Goal: Task Accomplishment & Management: Use online tool/utility

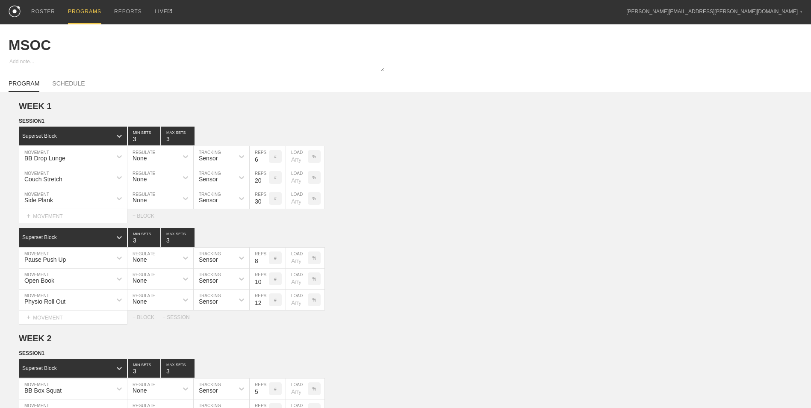
click at [82, 12] on div "PROGRAMS" at bounding box center [84, 12] width 33 height 24
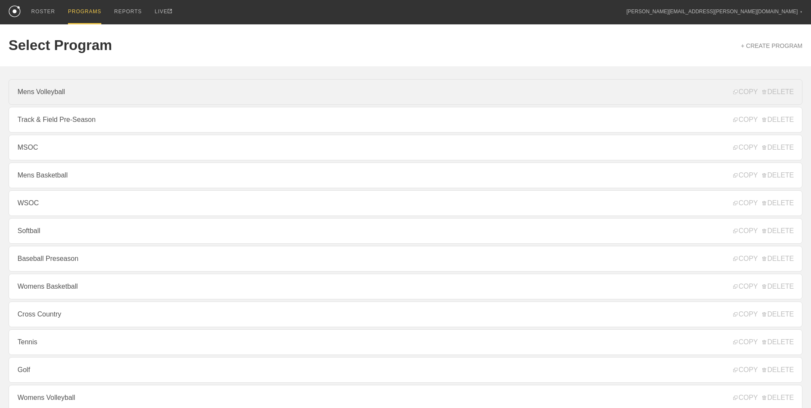
click at [109, 94] on link "Mens Volleyball" at bounding box center [406, 92] width 794 height 26
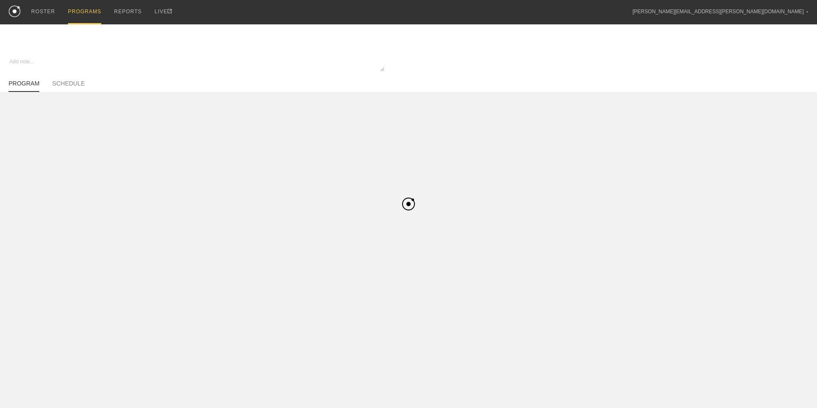
type textarea "x"
type input "Mens Volleyball"
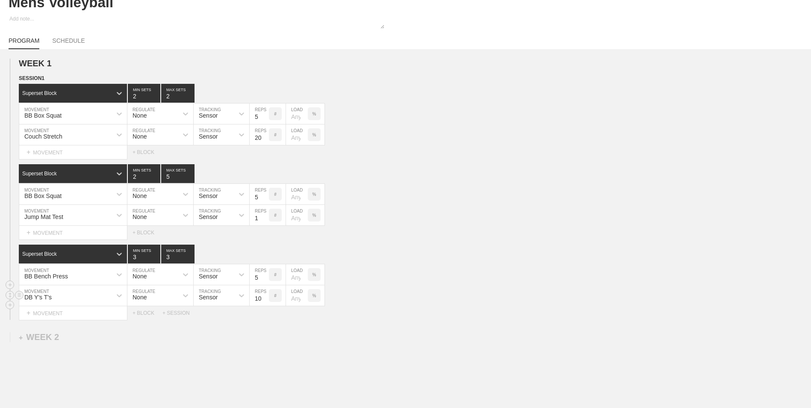
scroll to position [85, 0]
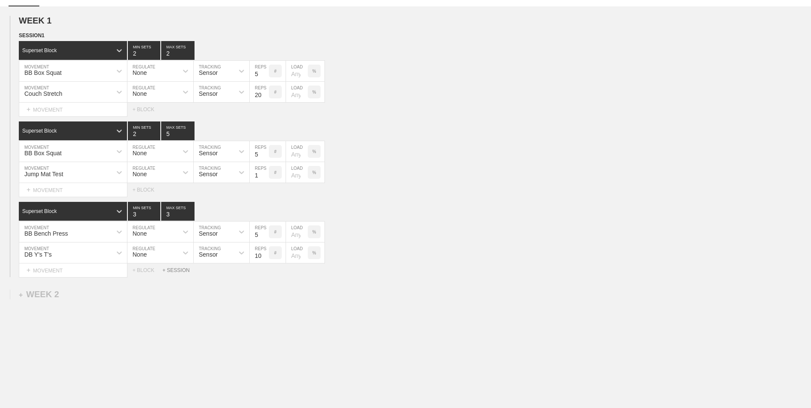
click at [176, 272] on div "+ SESSION" at bounding box center [179, 270] width 34 height 6
click at [99, 301] on div "+ BLOCK" at bounding box center [73, 299] width 108 height 14
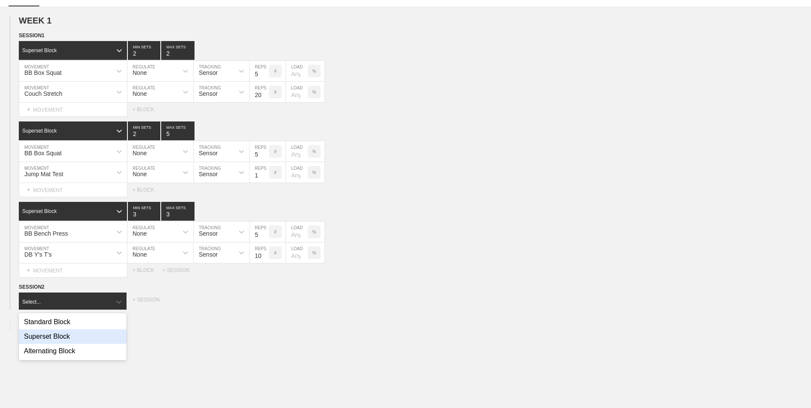
click at [84, 339] on div "Superset Block" at bounding box center [73, 336] width 108 height 15
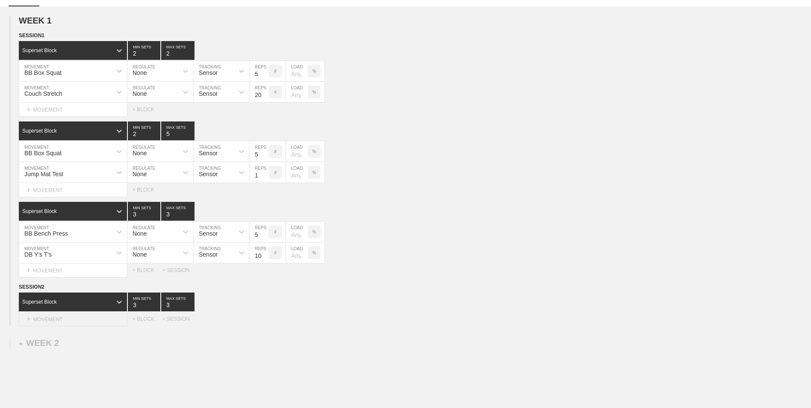
click at [74, 316] on div "+ MOVEMENT" at bounding box center [73, 319] width 109 height 14
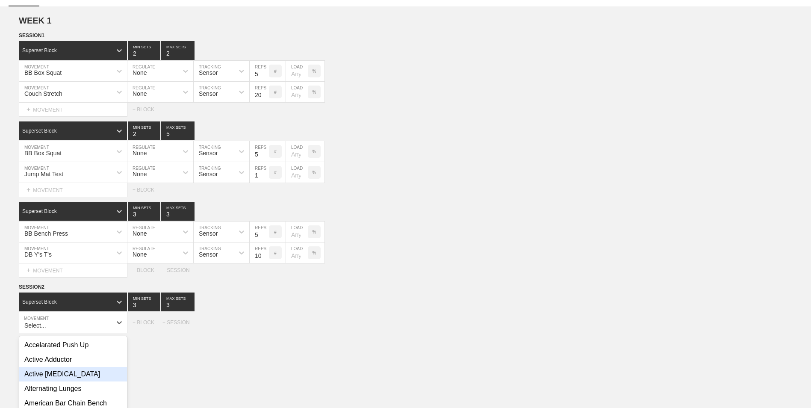
scroll to position [147, 0]
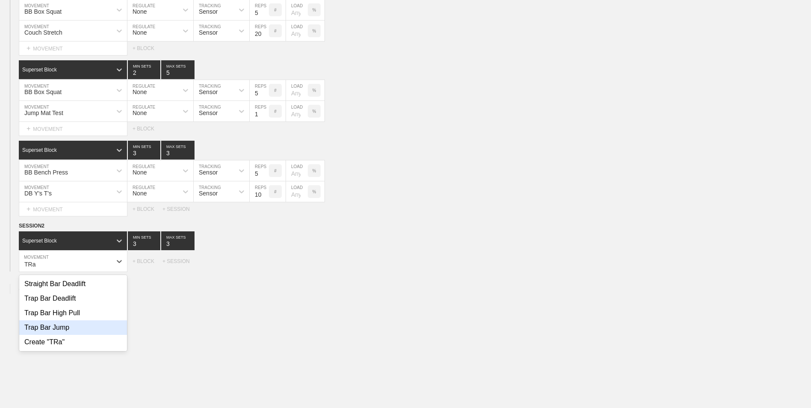
click at [82, 333] on div "Trap Bar Jump" at bounding box center [73, 327] width 108 height 15
type input "TRa"
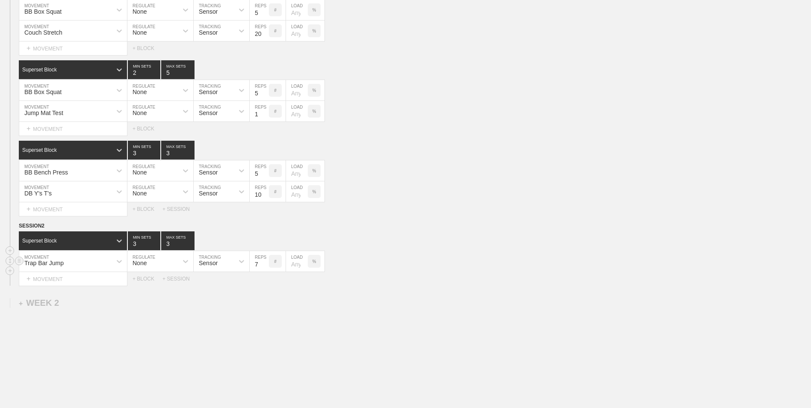
click at [264, 266] on input "7" at bounding box center [259, 261] width 19 height 21
click at [264, 266] on input "6" at bounding box center [259, 261] width 19 height 21
click at [264, 266] on input "5" at bounding box center [259, 261] width 19 height 21
click at [264, 266] on input "4" at bounding box center [259, 261] width 19 height 21
type input "3"
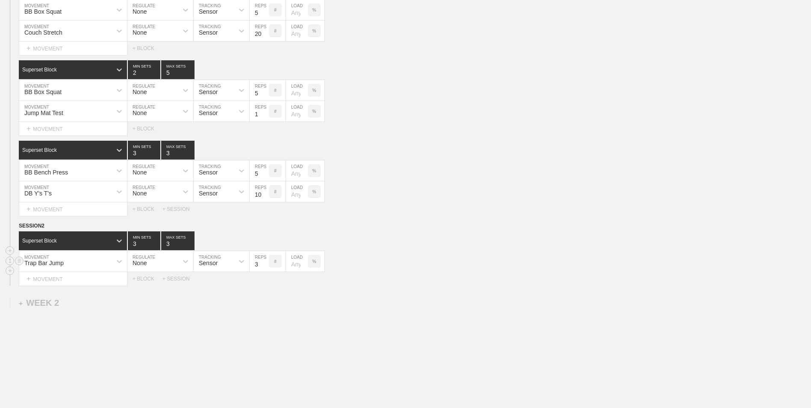
click at [264, 266] on input "3" at bounding box center [259, 261] width 19 height 21
click at [96, 285] on div "+ MOVEMENT" at bounding box center [73, 279] width 109 height 14
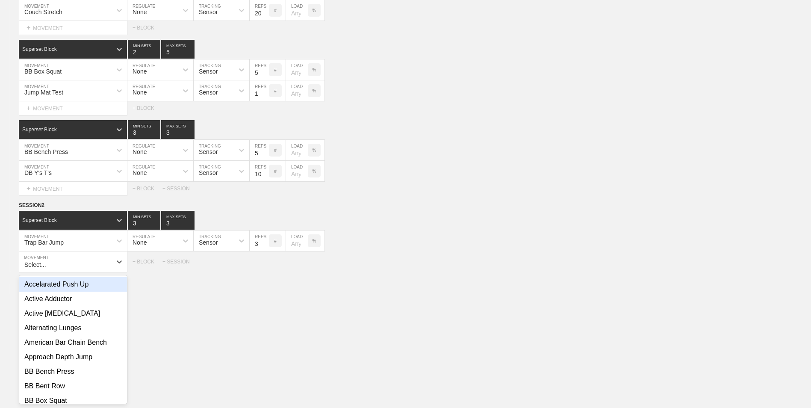
scroll to position [168, 0]
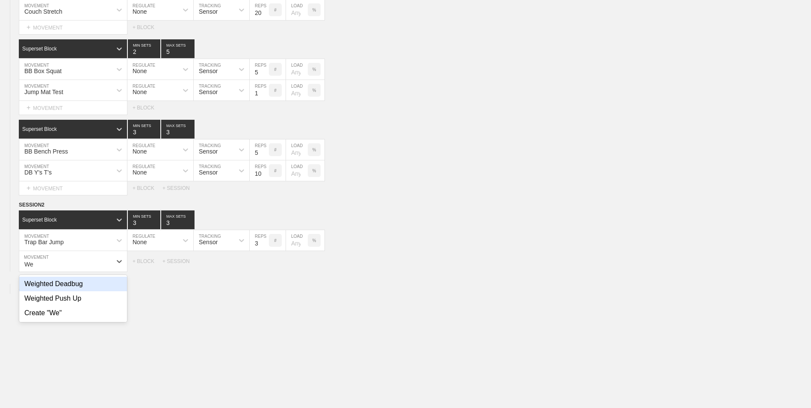
type input "W"
click at [96, 285] on div "Wall Sit" at bounding box center [73, 284] width 108 height 15
type input "Wall s"
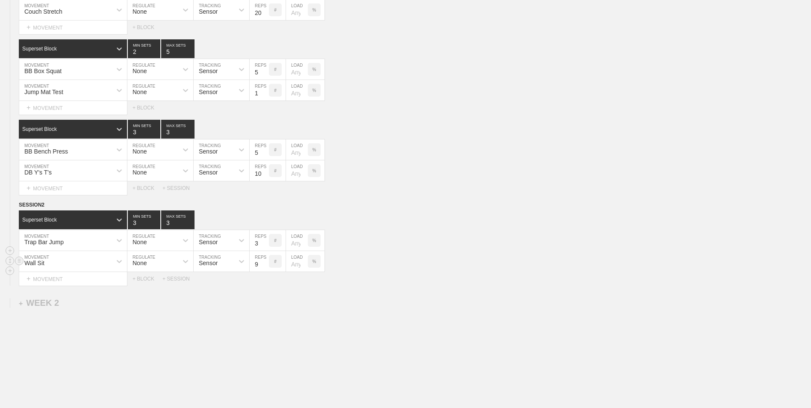
click at [264, 263] on input "9" at bounding box center [259, 261] width 19 height 21
click at [264, 263] on input "10" at bounding box center [259, 261] width 19 height 21
click at [264, 263] on input "11" at bounding box center [259, 261] width 19 height 21
click at [264, 263] on input "12" at bounding box center [259, 261] width 19 height 21
click at [264, 263] on input "13" at bounding box center [259, 261] width 19 height 21
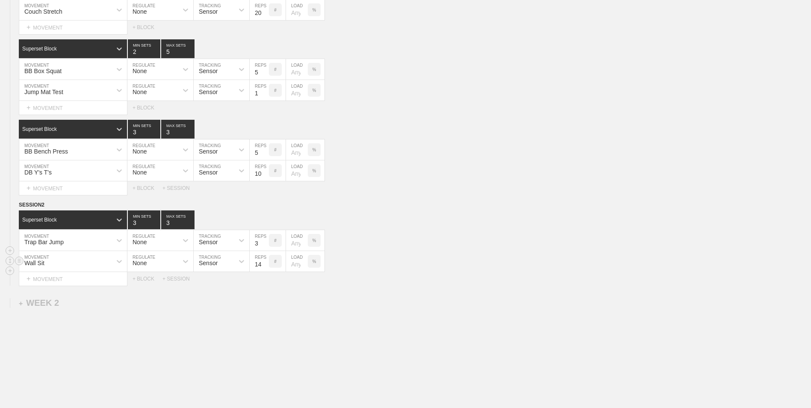
click at [264, 263] on input "14" at bounding box center [259, 261] width 19 height 21
click at [264, 263] on input "15" at bounding box center [259, 261] width 19 height 21
click at [264, 263] on input "16" at bounding box center [259, 261] width 19 height 21
click at [264, 263] on input "17" at bounding box center [259, 261] width 19 height 21
click at [264, 263] on input "18" at bounding box center [259, 261] width 19 height 21
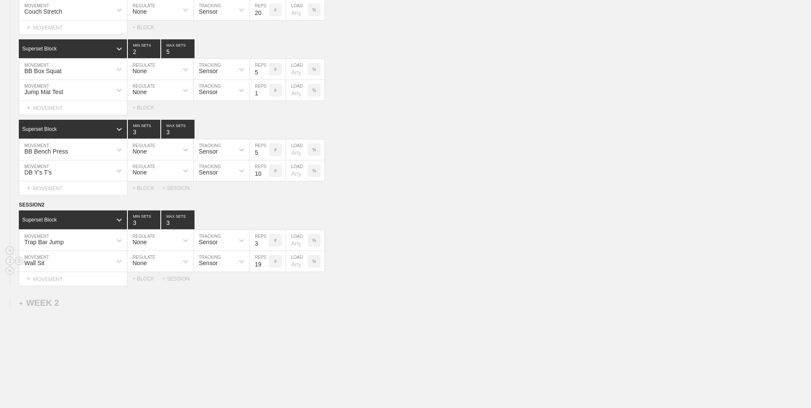
click at [264, 263] on input "19" at bounding box center [259, 261] width 19 height 21
click at [264, 263] on input "20" at bounding box center [259, 261] width 19 height 21
click at [264, 263] on input "21" at bounding box center [259, 261] width 19 height 21
click at [264, 263] on input "22" at bounding box center [259, 261] width 19 height 21
click at [264, 263] on input "23" at bounding box center [259, 261] width 19 height 21
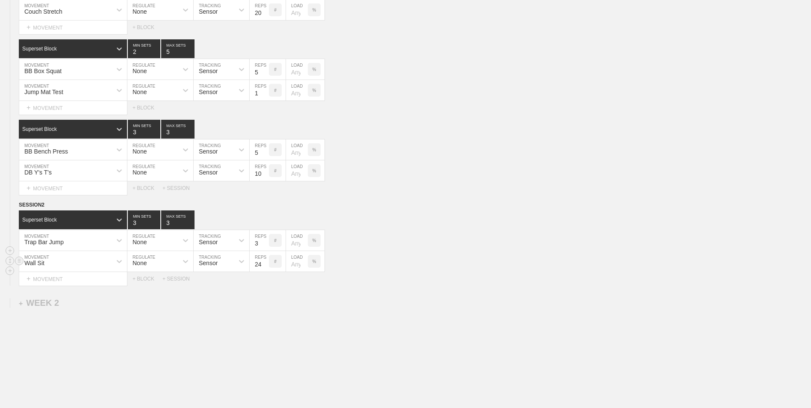
click at [264, 263] on input "24" at bounding box center [259, 261] width 19 height 21
click at [264, 263] on input "25" at bounding box center [259, 261] width 19 height 21
click at [264, 263] on input "26" at bounding box center [259, 261] width 19 height 21
click at [264, 263] on input "27" at bounding box center [259, 261] width 19 height 21
click at [264, 263] on input "28" at bounding box center [259, 261] width 19 height 21
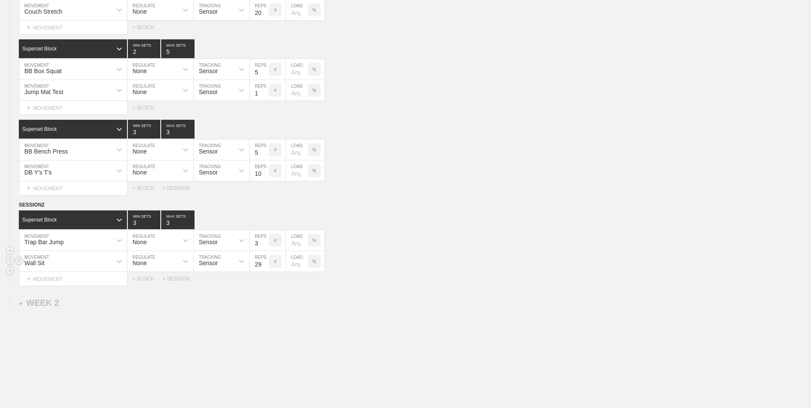
click at [264, 263] on input "29" at bounding box center [259, 261] width 19 height 21
type input "30"
click at [264, 263] on input "30" at bounding box center [259, 261] width 19 height 21
click at [144, 281] on div "+ BLOCK" at bounding box center [148, 279] width 30 height 6
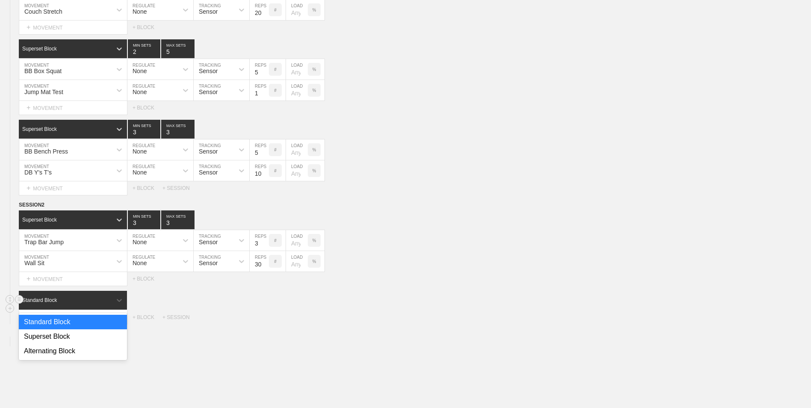
click at [88, 303] on div "Standard Block" at bounding box center [65, 300] width 93 height 8
click at [78, 338] on div "Superset Block" at bounding box center [73, 336] width 108 height 15
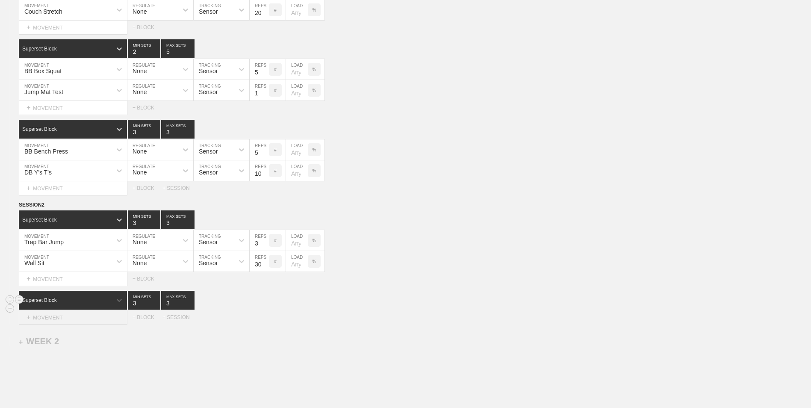
click at [73, 321] on div "+ MOVEMENT" at bounding box center [73, 317] width 109 height 14
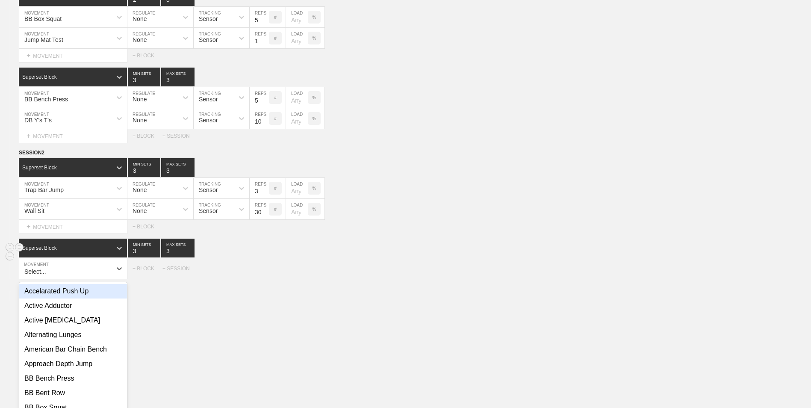
scroll to position [227, 0]
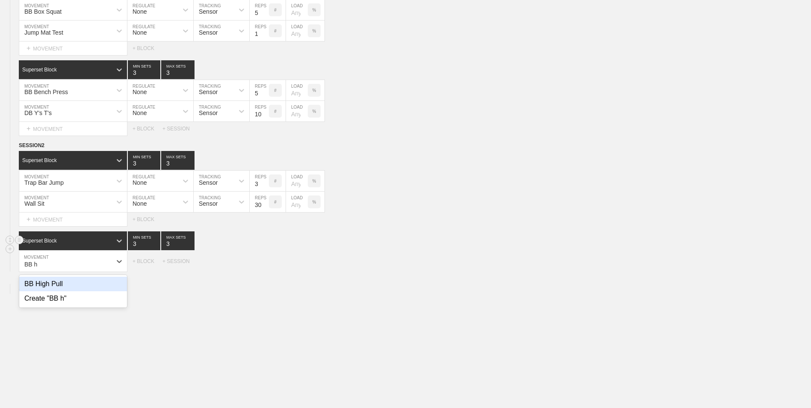
click at [77, 282] on div "BB High Pull" at bounding box center [73, 284] width 108 height 15
type input "BB h"
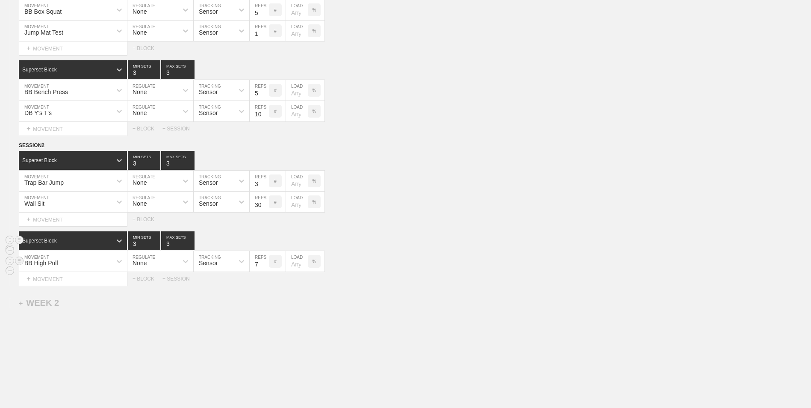
click at [265, 265] on input "7" at bounding box center [259, 261] width 19 height 21
click at [265, 265] on input "6" at bounding box center [259, 261] width 19 height 21
click at [265, 265] on input "5" at bounding box center [259, 261] width 19 height 21
click at [265, 265] on input "4" at bounding box center [259, 261] width 19 height 21
type input "3"
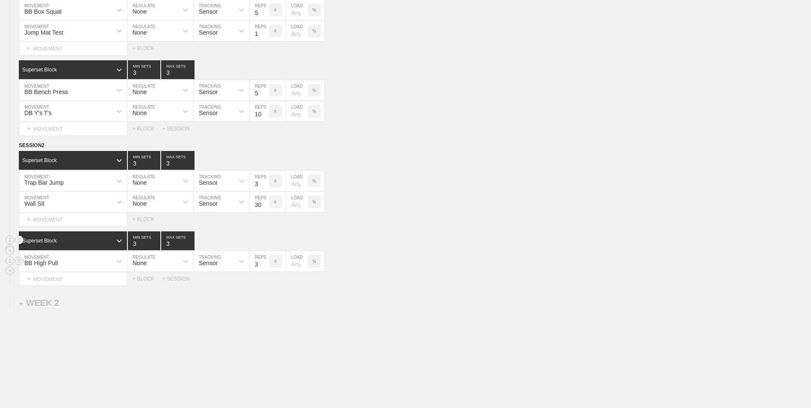
click at [265, 265] on input "3" at bounding box center [259, 261] width 19 height 21
click at [40, 278] on div "+ MOVEMENT" at bounding box center [73, 279] width 109 height 14
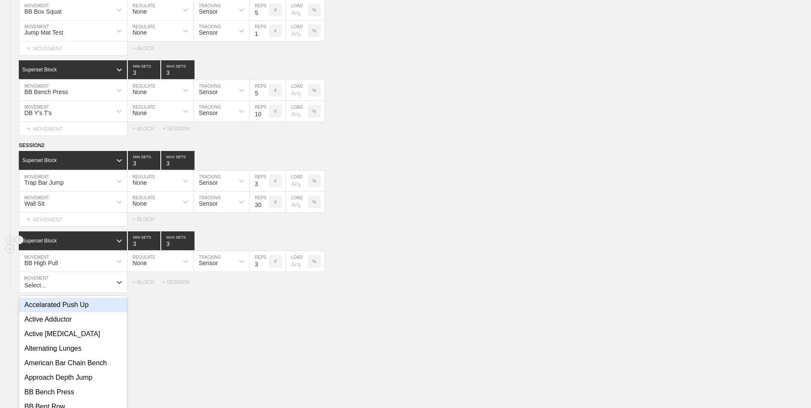
scroll to position [248, 0]
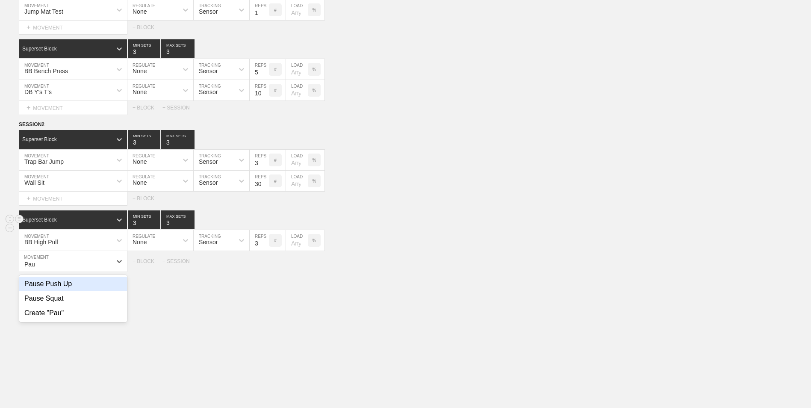
click at [47, 286] on div "Pause Push Up" at bounding box center [73, 284] width 108 height 15
type input "Pau"
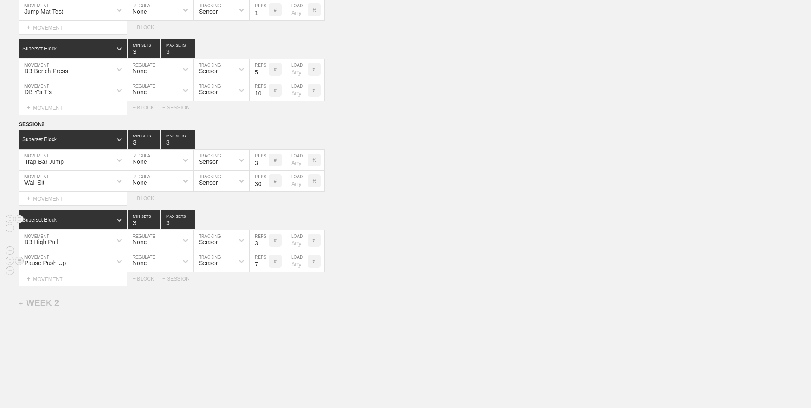
click at [265, 266] on input "7" at bounding box center [259, 261] width 19 height 21
type input "6"
click at [265, 266] on input "6" at bounding box center [259, 261] width 19 height 21
click at [144, 282] on div "+ BLOCK" at bounding box center [148, 279] width 30 height 6
click at [81, 303] on div "Standard Block" at bounding box center [65, 300] width 93 height 8
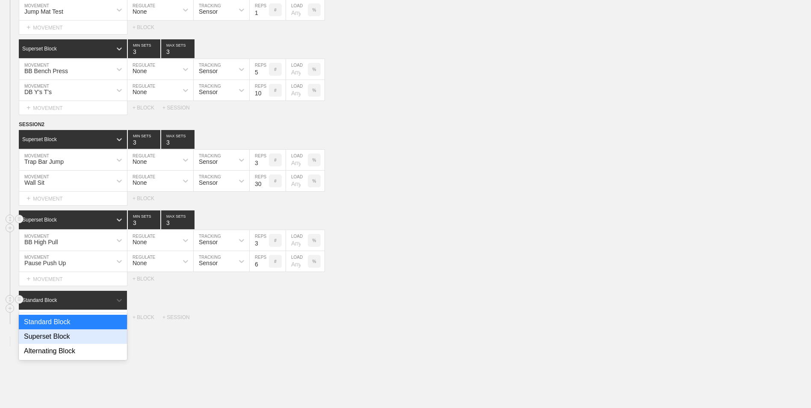
click at [77, 334] on div "Superset Block" at bounding box center [73, 336] width 108 height 15
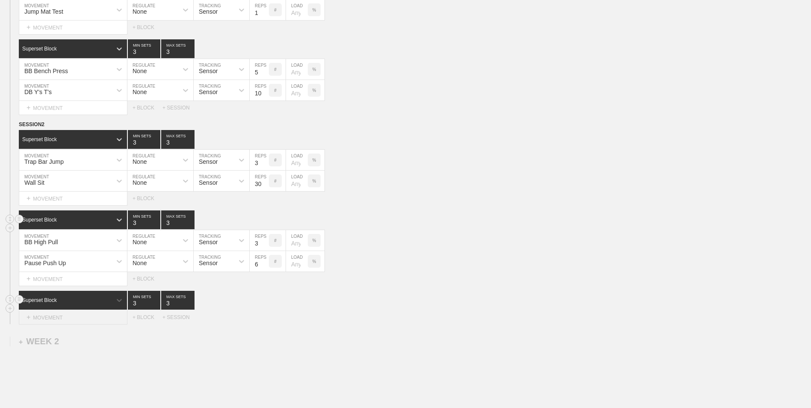
click at [72, 320] on div "+ MOVEMENT" at bounding box center [73, 317] width 109 height 14
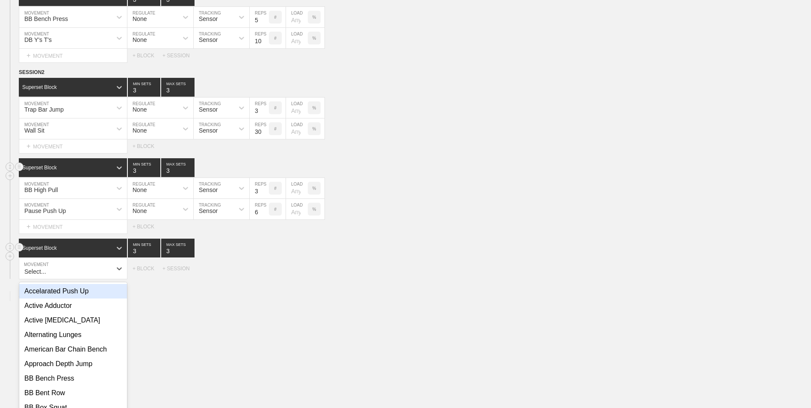
scroll to position [307, 0]
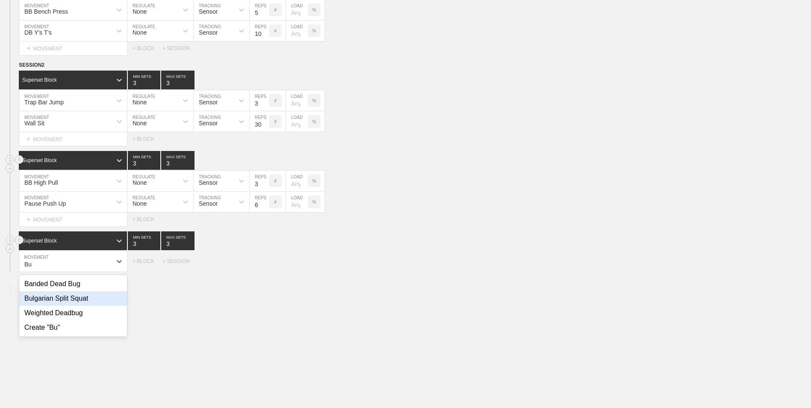
click at [71, 301] on div "Bulgarian Split Squat" at bounding box center [73, 298] width 108 height 15
type input "Bu"
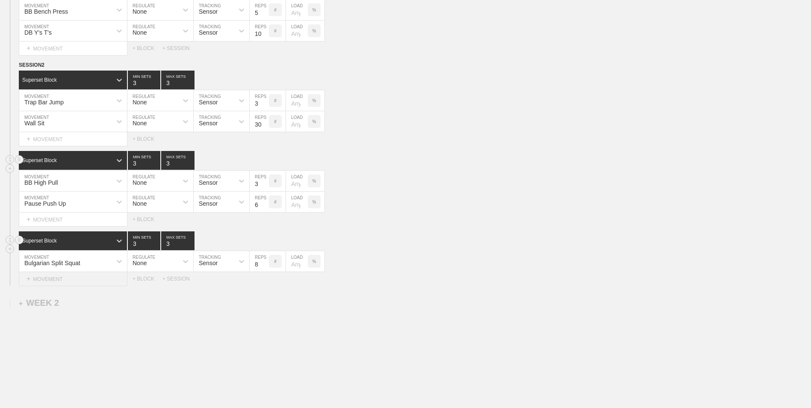
click at [88, 285] on div "+ MOVEMENT" at bounding box center [73, 279] width 109 height 14
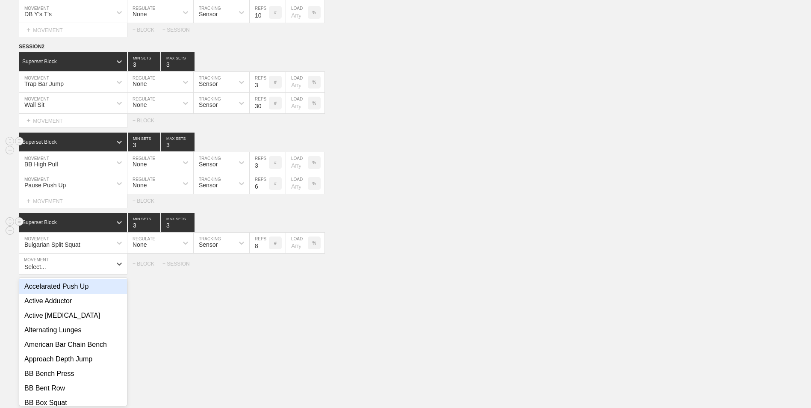
scroll to position [328, 0]
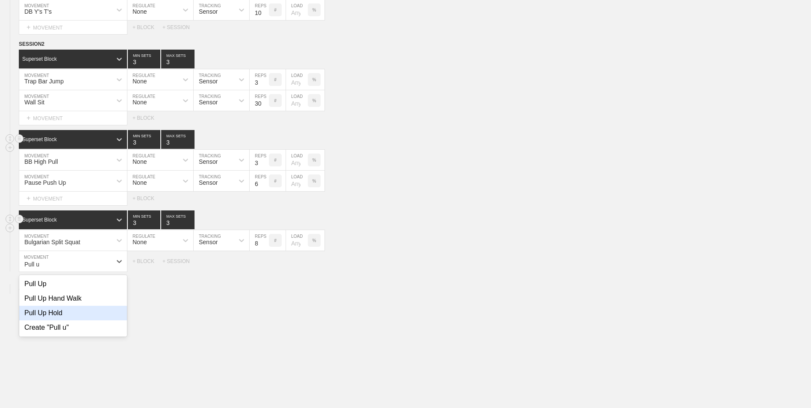
click at [73, 310] on div "Pull Up Hold" at bounding box center [73, 313] width 108 height 15
type input "Pull u"
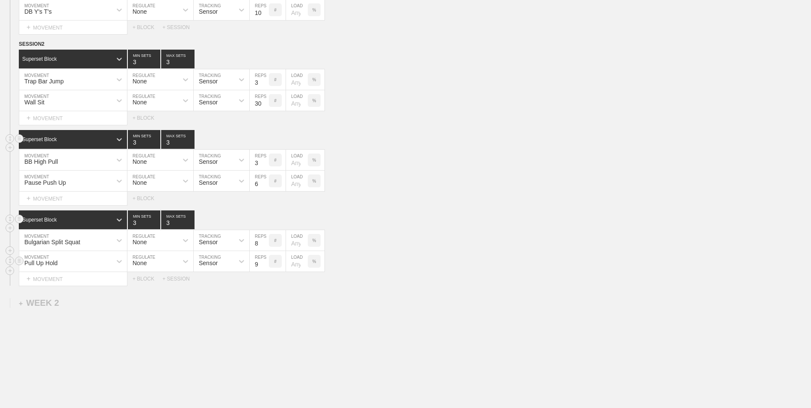
click at [265, 263] on input "9" at bounding box center [259, 261] width 19 height 21
click at [265, 263] on input "10" at bounding box center [259, 261] width 19 height 21
click at [265, 263] on input "11" at bounding box center [259, 261] width 19 height 21
type input "10"
click at [265, 266] on input "10" at bounding box center [259, 261] width 19 height 21
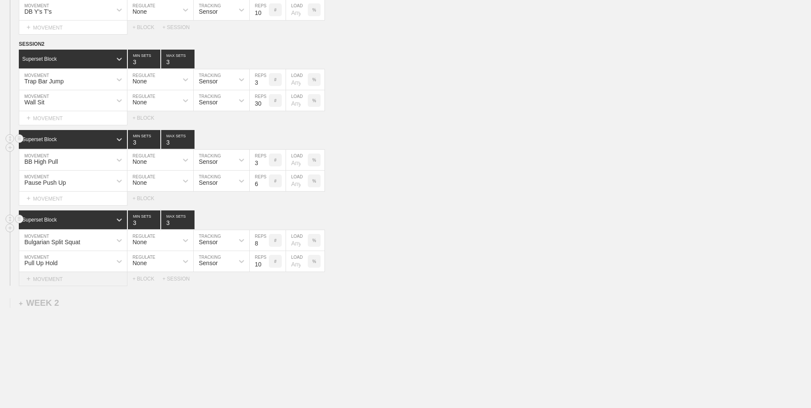
click at [111, 277] on div "+ MOVEMENT" at bounding box center [73, 279] width 109 height 14
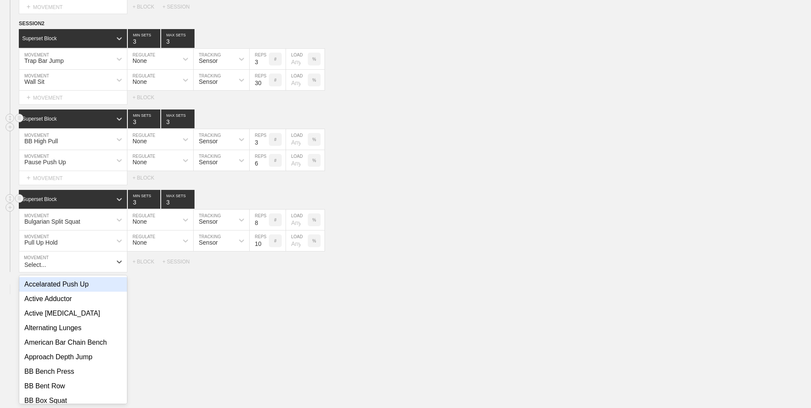
scroll to position [349, 0]
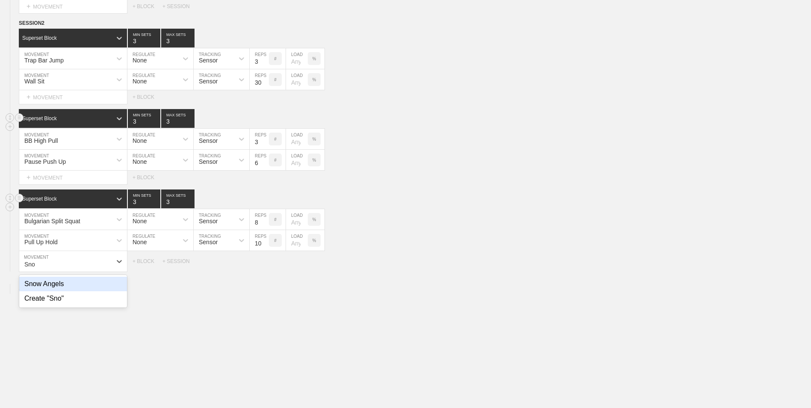
click at [109, 287] on div "Snow Angels" at bounding box center [73, 284] width 108 height 15
type input "Sno"
click at [265, 262] on input "9" at bounding box center [259, 261] width 19 height 21
click at [265, 262] on input "10" at bounding box center [259, 261] width 19 height 21
click at [265, 262] on input "11" at bounding box center [259, 261] width 19 height 21
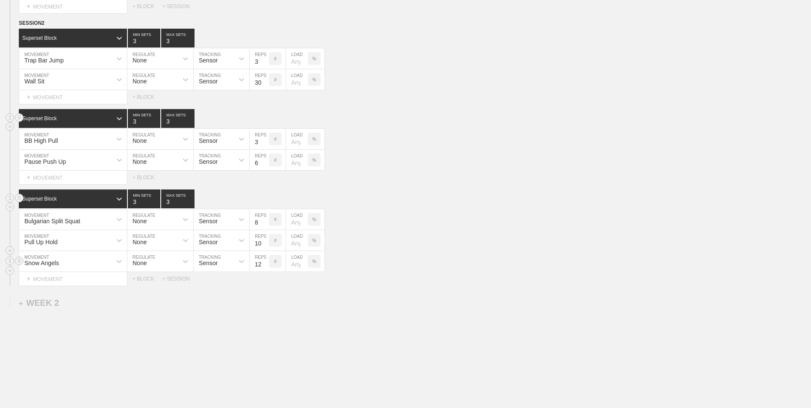
type input "12"
click at [265, 262] on input "12" at bounding box center [259, 261] width 19 height 21
click at [260, 374] on div "WEEK 1 DUPLICATE DELETE SESSION 1 Superset Block 2 MIN SETS 2 MAX SETS DUPLICAT…" at bounding box center [405, 89] width 811 height 693
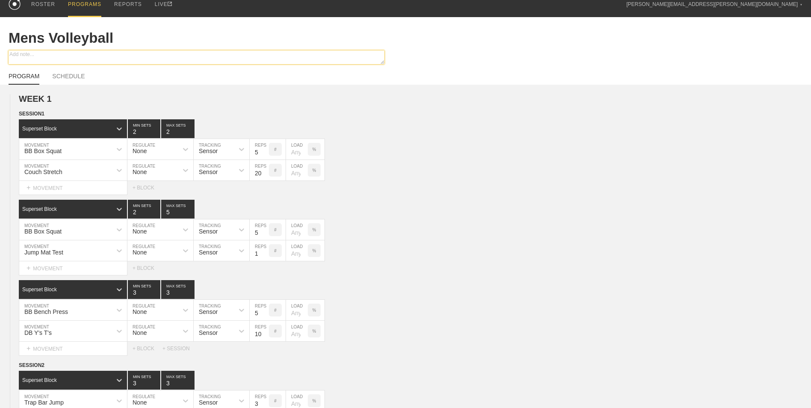
scroll to position [0, 0]
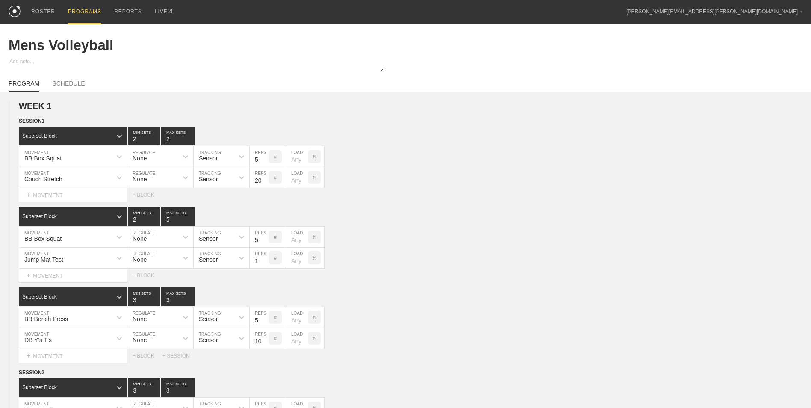
click at [81, 15] on div "PROGRAMS" at bounding box center [84, 12] width 33 height 24
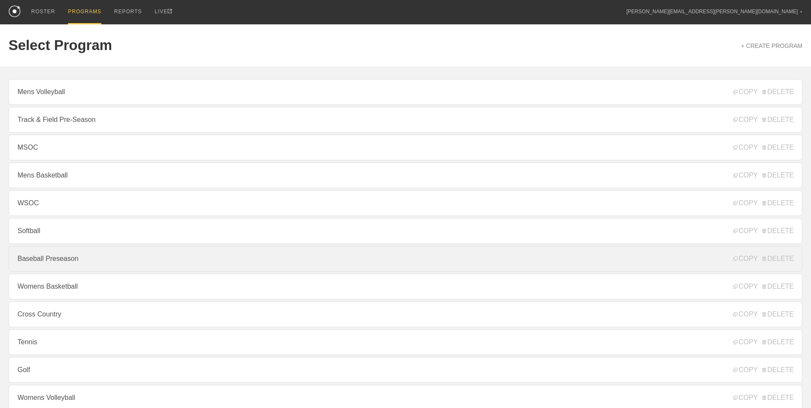
click at [84, 263] on link "Baseball Preseason" at bounding box center [406, 259] width 794 height 26
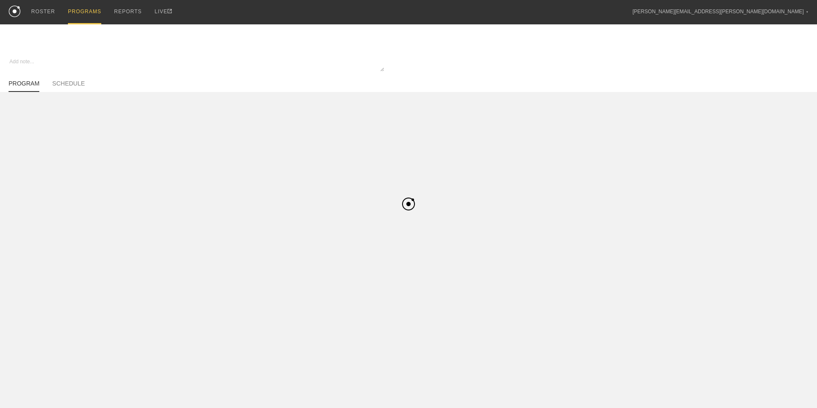
type textarea "x"
type input "Baseball Preseason"
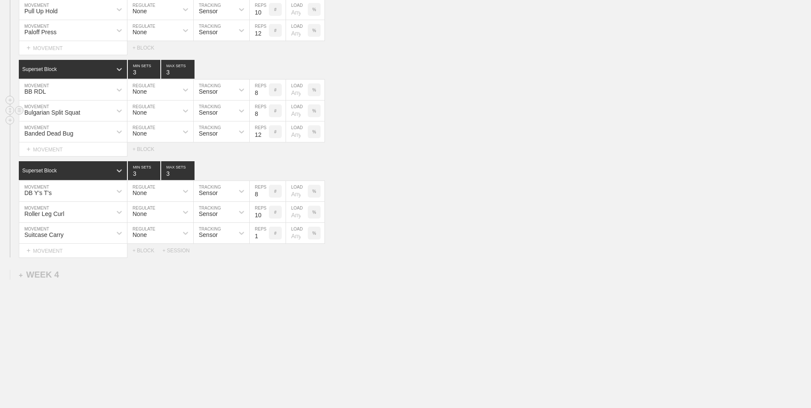
scroll to position [1485, 0]
